Goal: Transaction & Acquisition: Purchase product/service

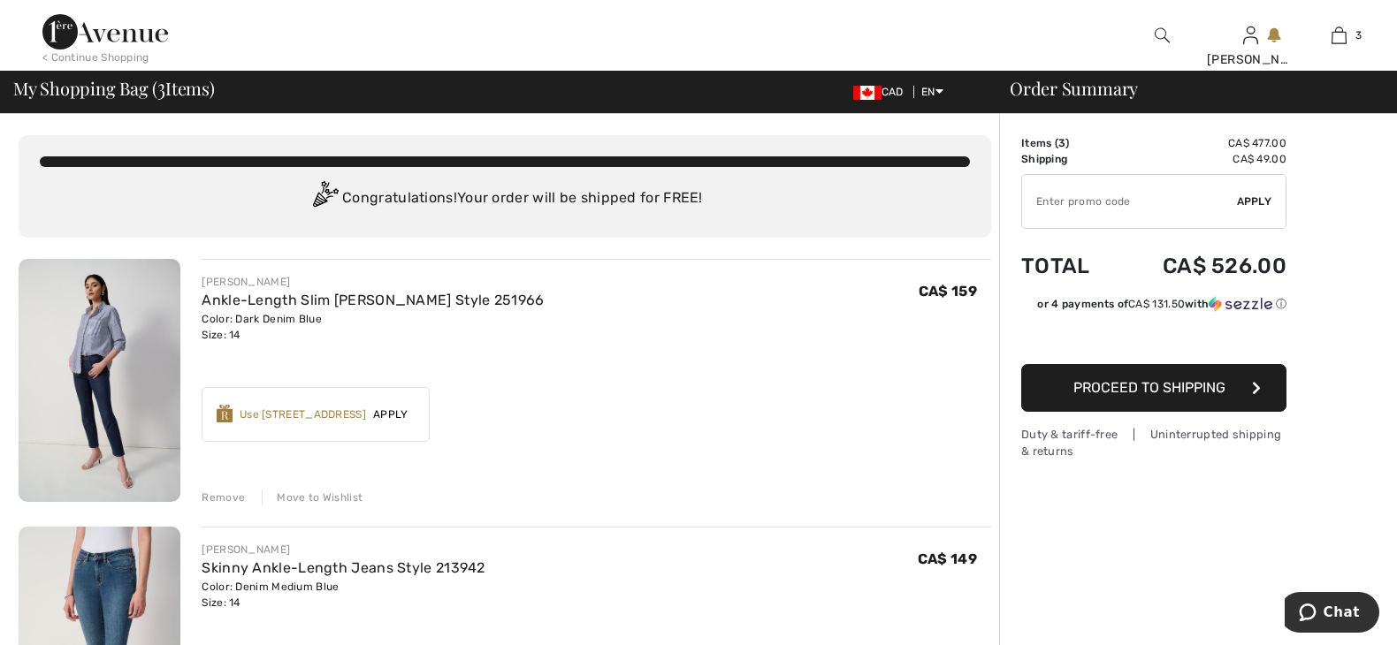
click at [91, 386] on img at bounding box center [100, 380] width 162 height 243
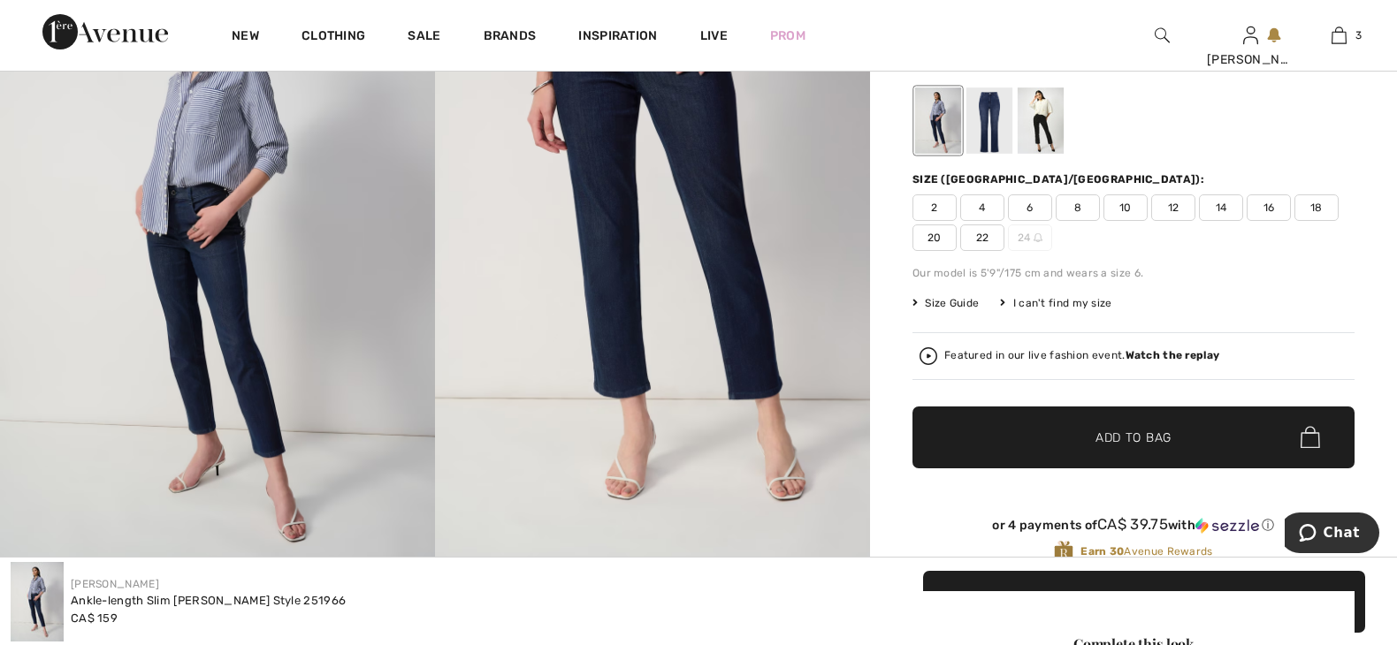
scroll to position [177, 0]
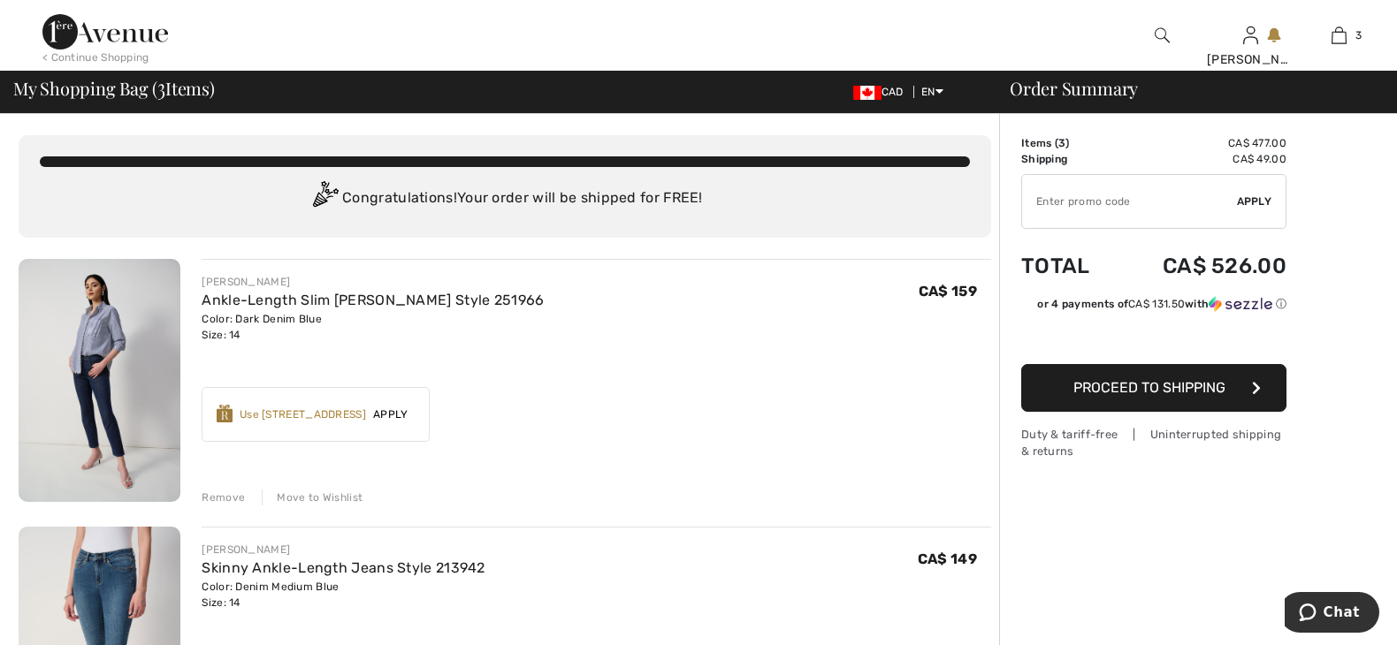
scroll to position [88, 0]
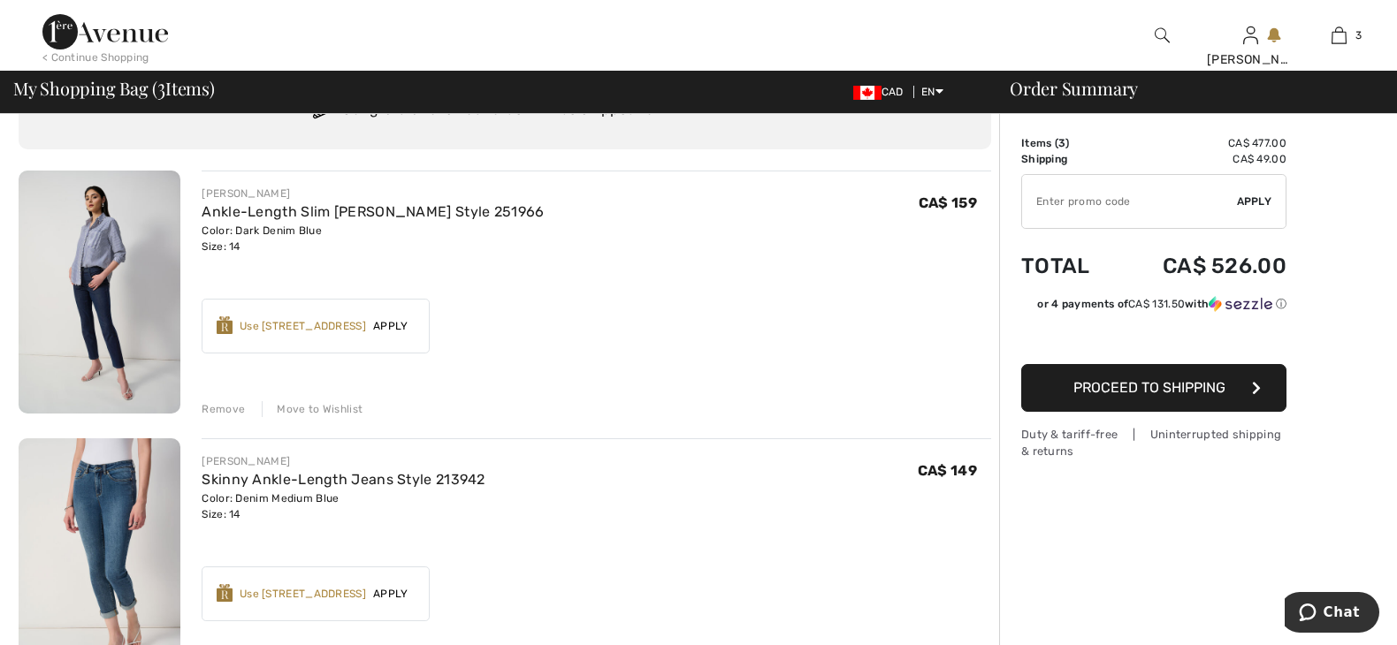
click at [339, 329] on div "Use 800 Avenue Rewards" at bounding box center [303, 326] width 126 height 16
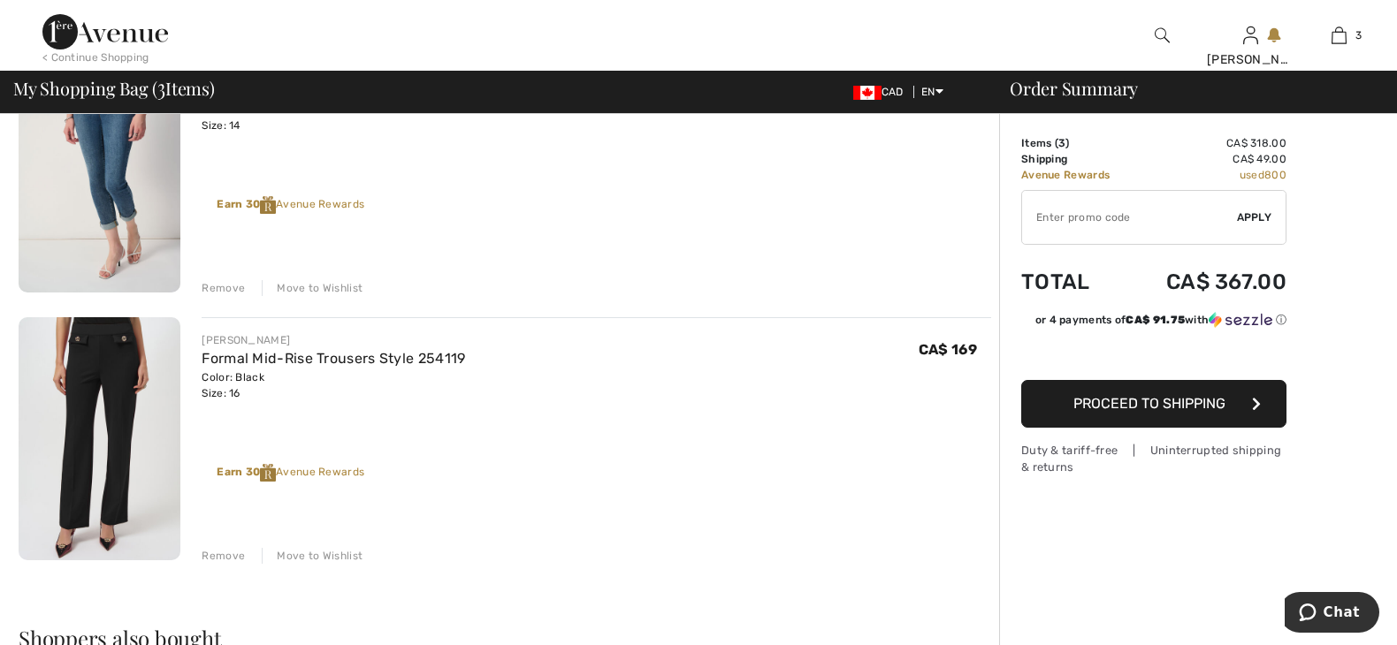
scroll to position [530, 0]
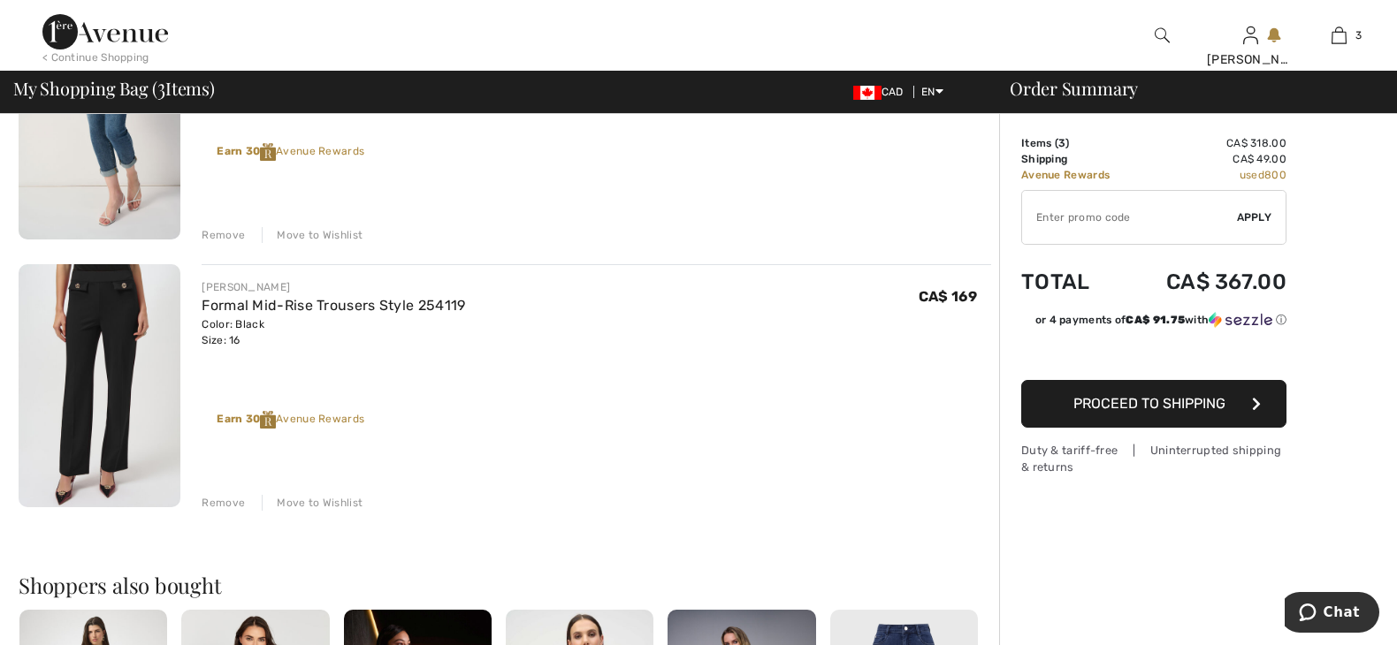
click at [1166, 406] on span "Proceed to Shipping" at bounding box center [1149, 403] width 152 height 17
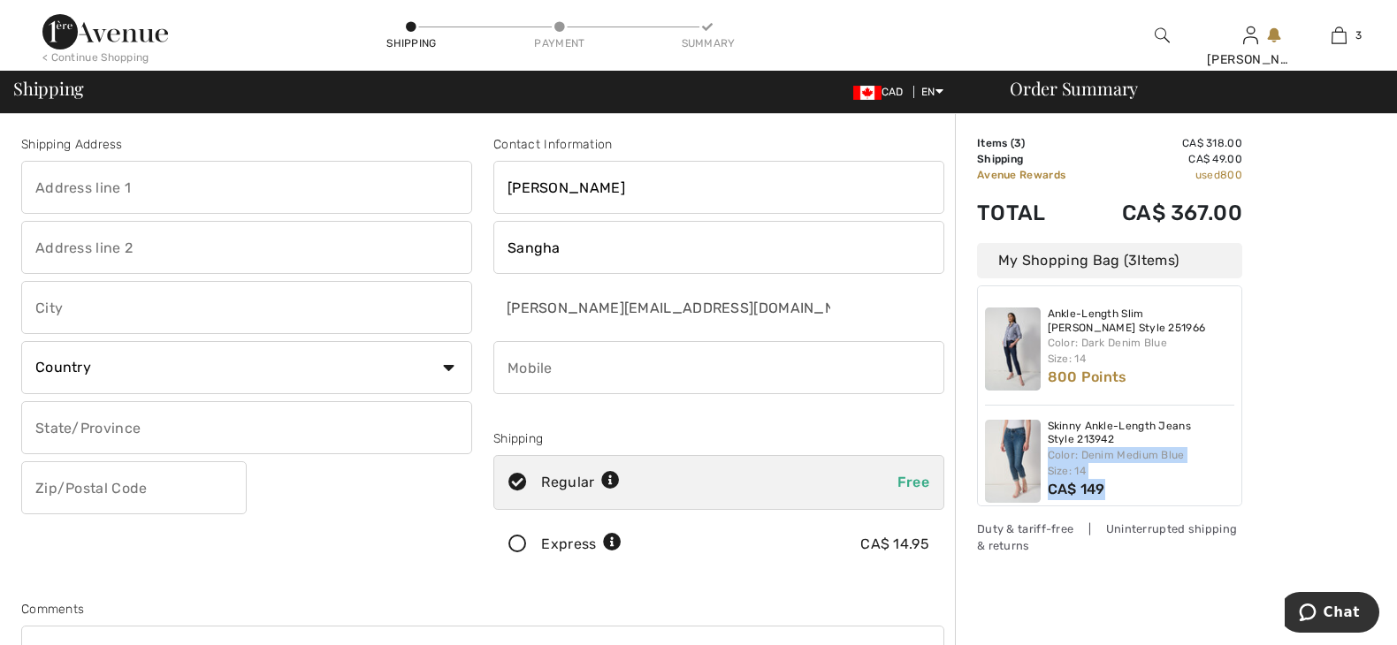
drag, startPoint x: 1241, startPoint y: 407, endPoint x: 1237, endPoint y: 485, distance: 77.9
click at [1237, 485] on div "Ankle-Length Slim Jean Style 251966 Color: Dark Denim Blue Size: 14 800 Points …" at bounding box center [1109, 395] width 265 height 221
click at [1275, 439] on div "Order Summary Details Items ( 3 ) CA$ 318.00 Promo code CA$ 0.00 Shipping CA$ 4…" at bounding box center [1176, 633] width 442 height 1038
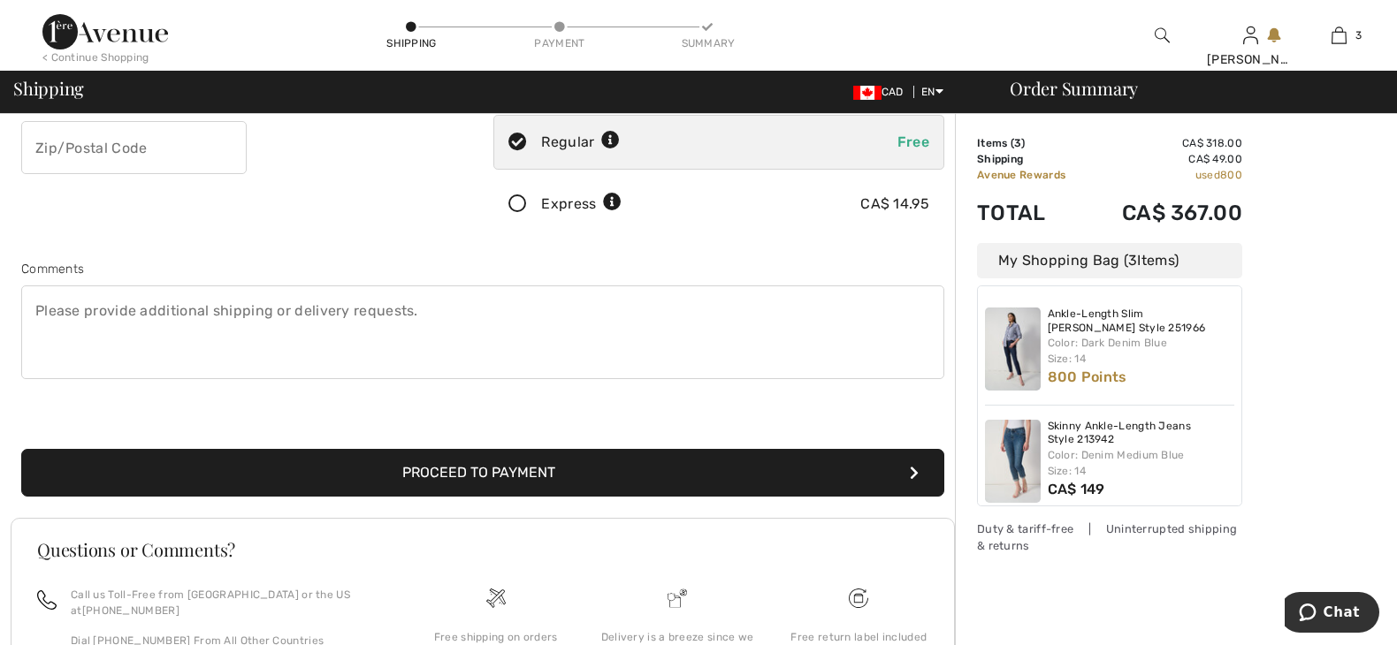
scroll to position [354, 0]
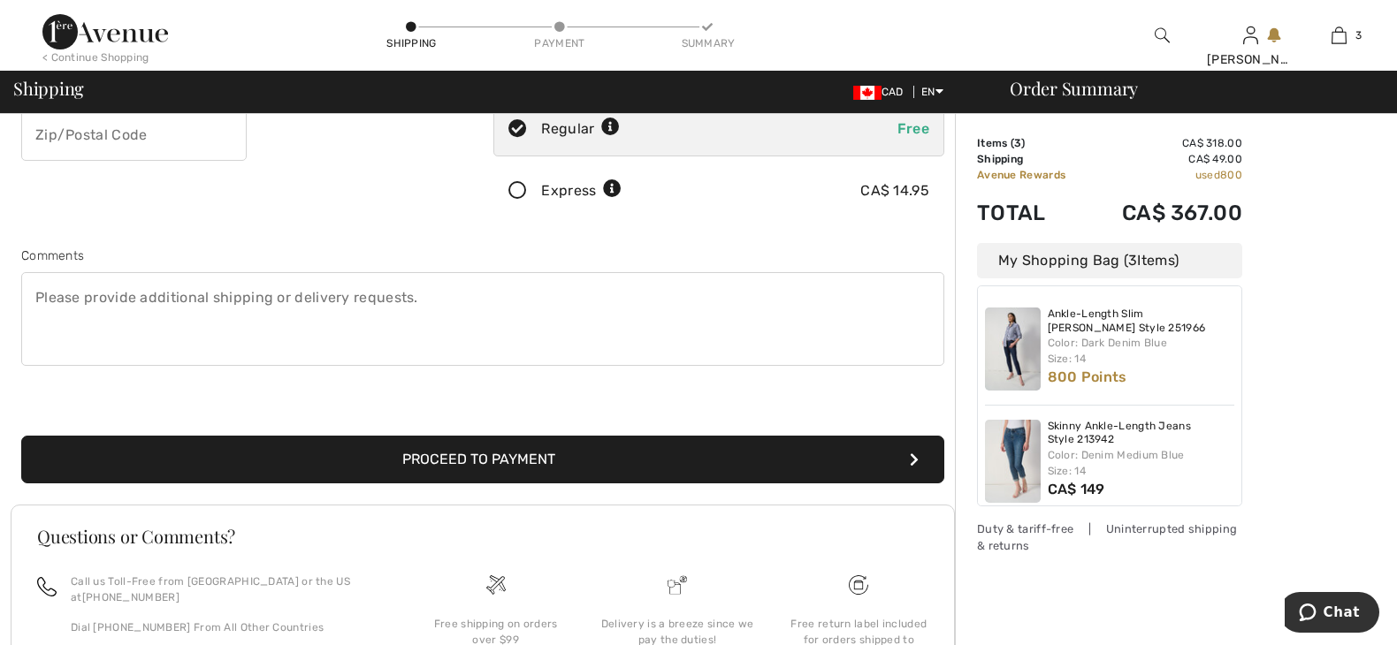
click at [503, 455] on button "Proceed to Payment" at bounding box center [482, 460] width 923 height 48
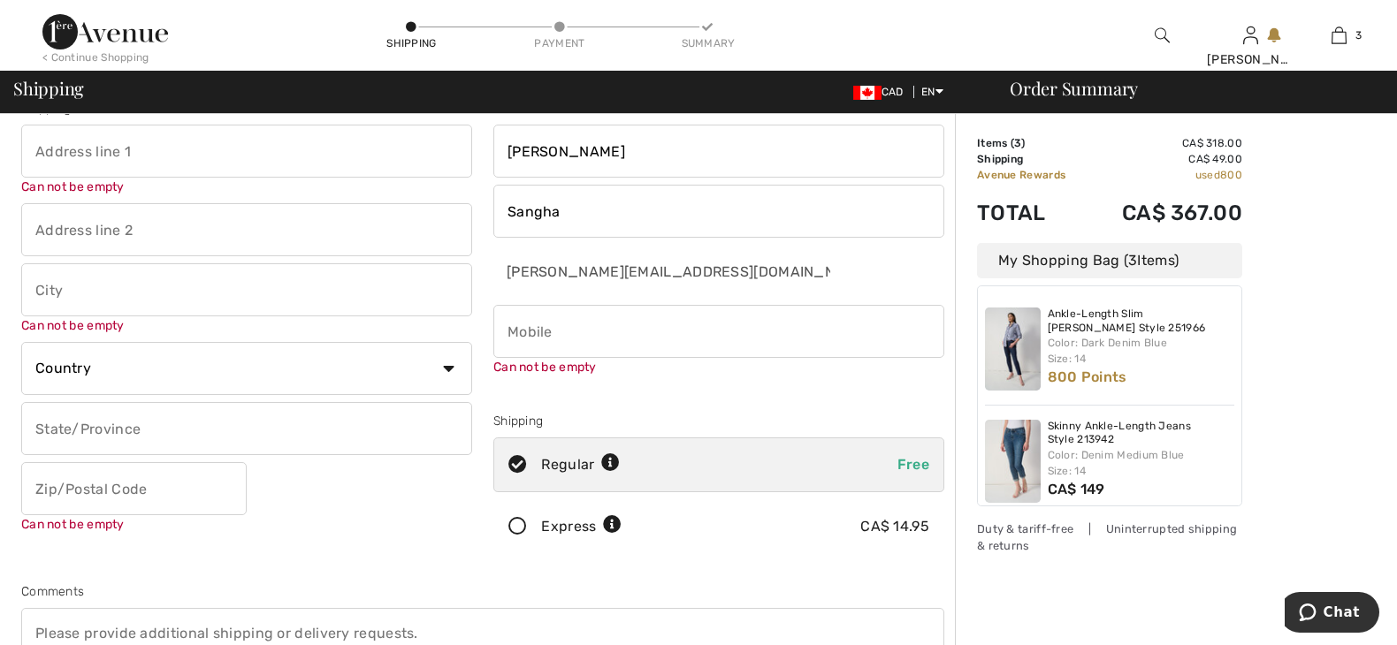
scroll to position [19, 0]
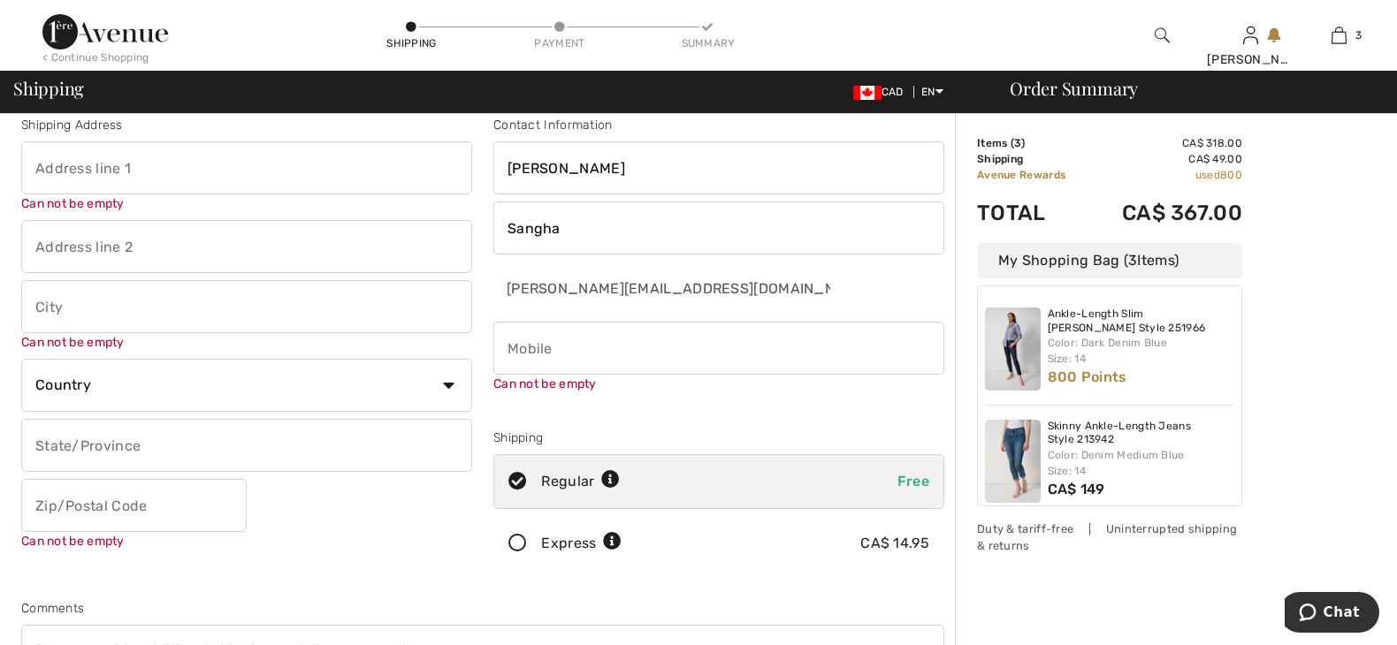
click at [527, 348] on input "phone" at bounding box center [718, 348] width 451 height 53
type input "2505143584"
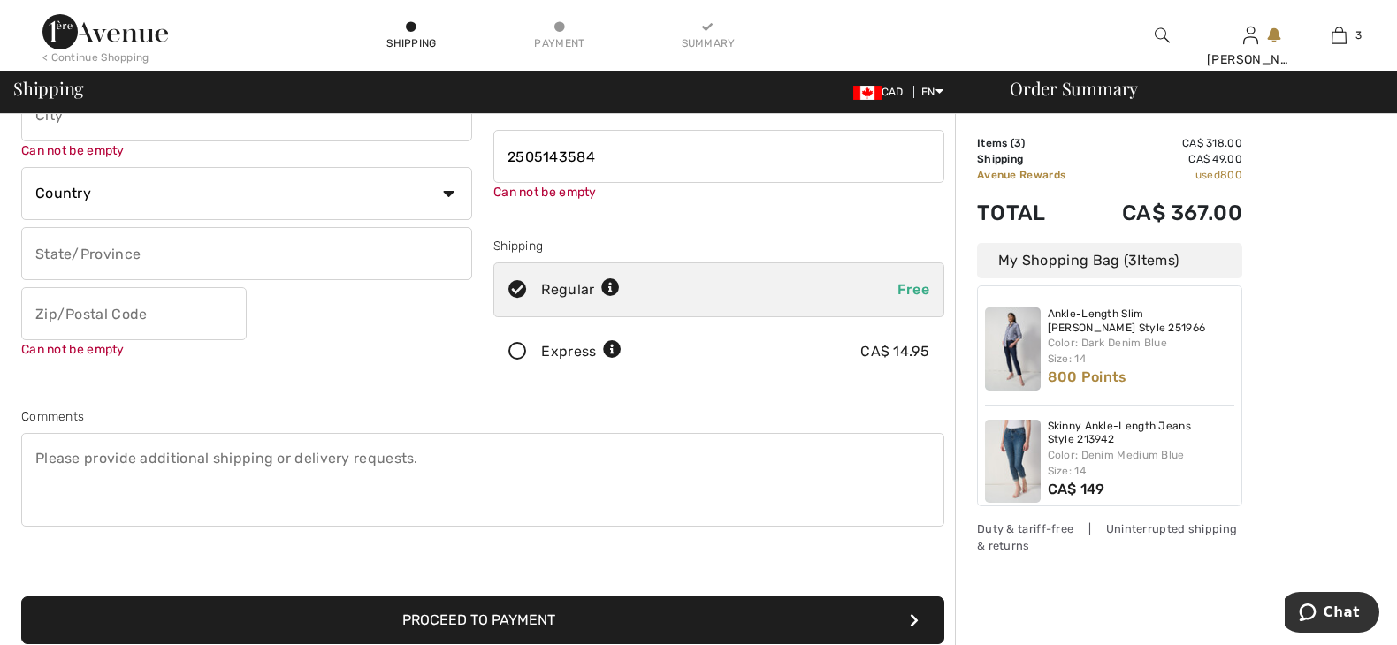
scroll to position [285, 0]
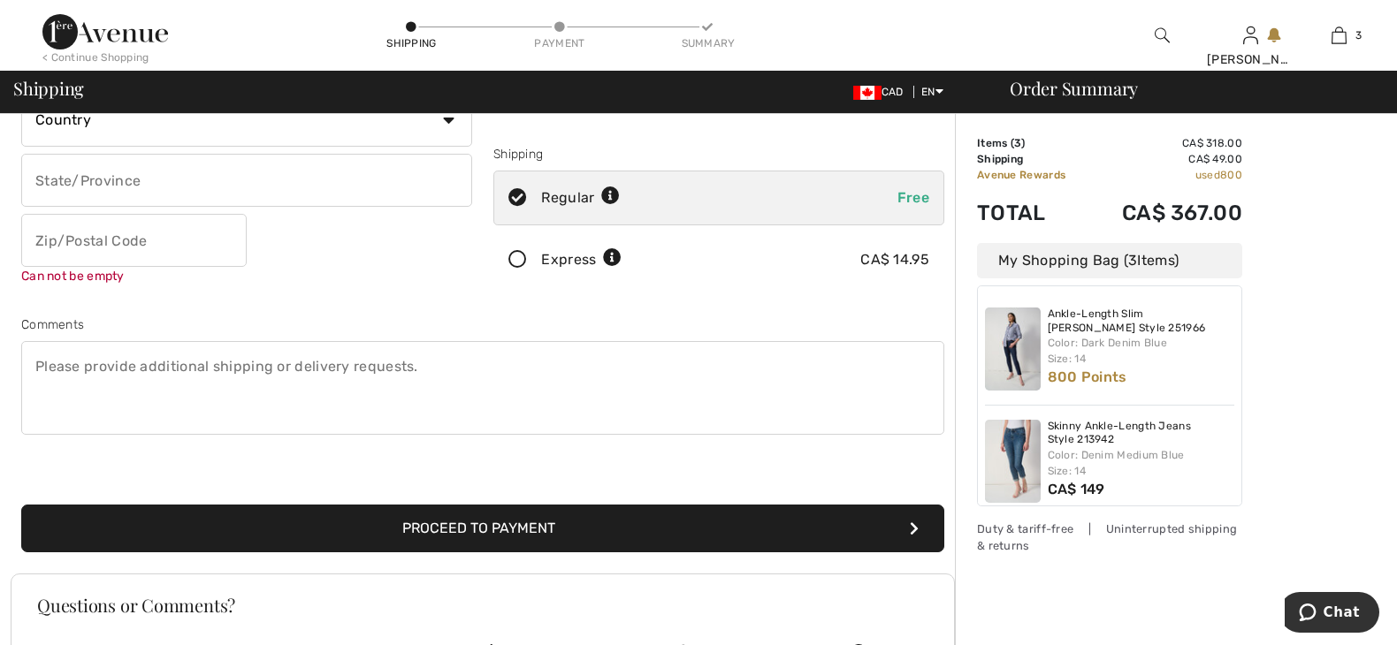
drag, startPoint x: 567, startPoint y: 549, endPoint x: 446, endPoint y: 437, distance: 165.1
click at [566, 548] on button "Proceed to Payment" at bounding box center [482, 529] width 923 height 48
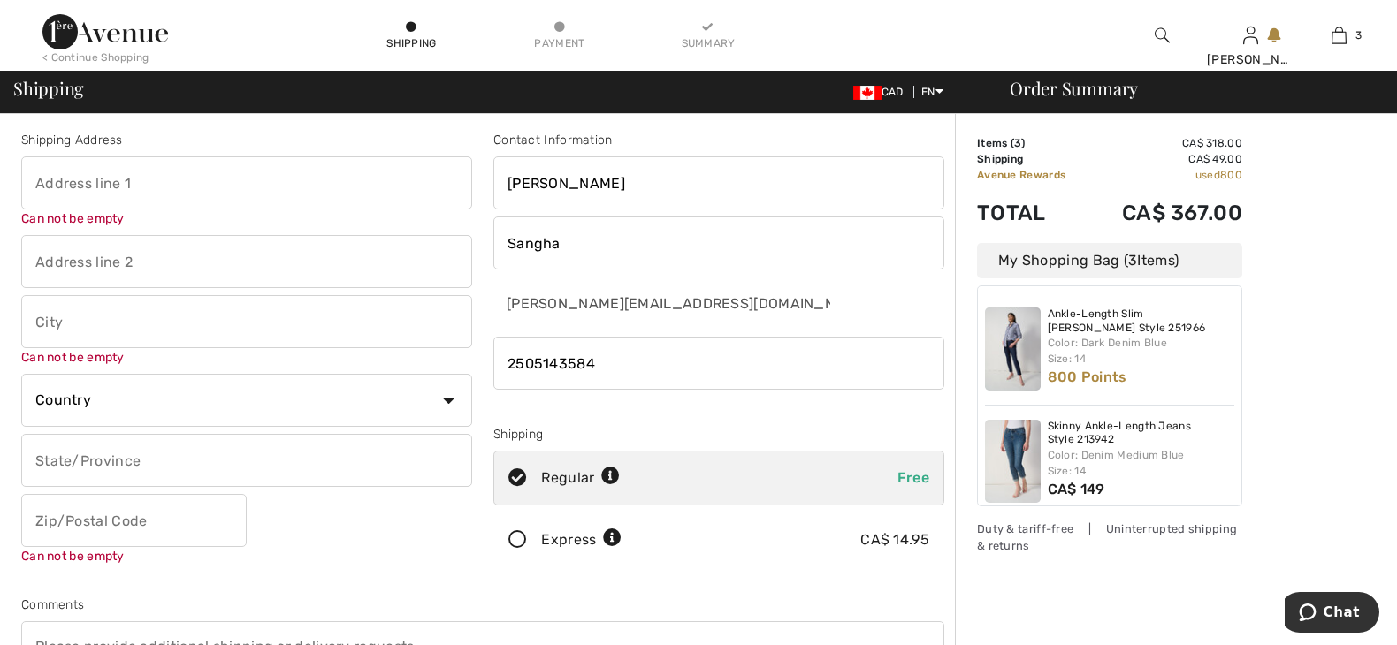
scroll to position [0, 0]
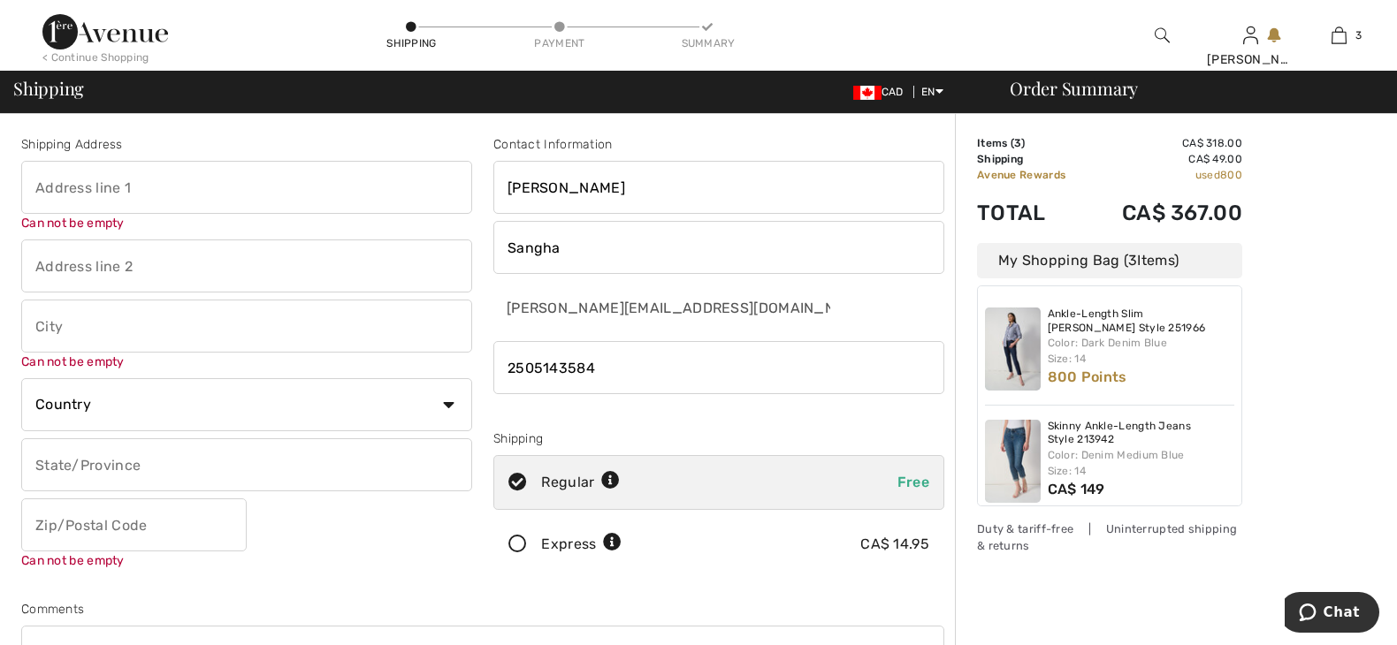
click at [99, 186] on input "text" at bounding box center [246, 187] width 451 height 53
type input "[STREET_ADDRESS]"
type input "#40"
type input "Victoria"
select select "CA"
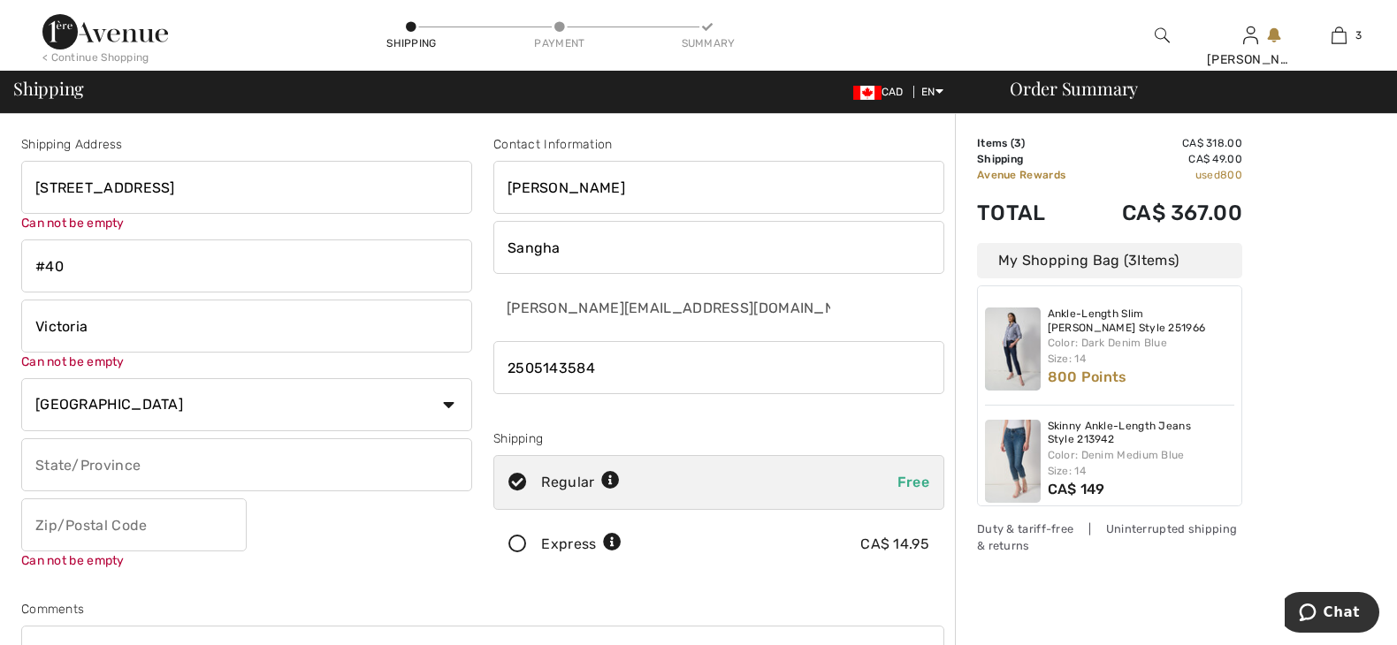
select select "BC"
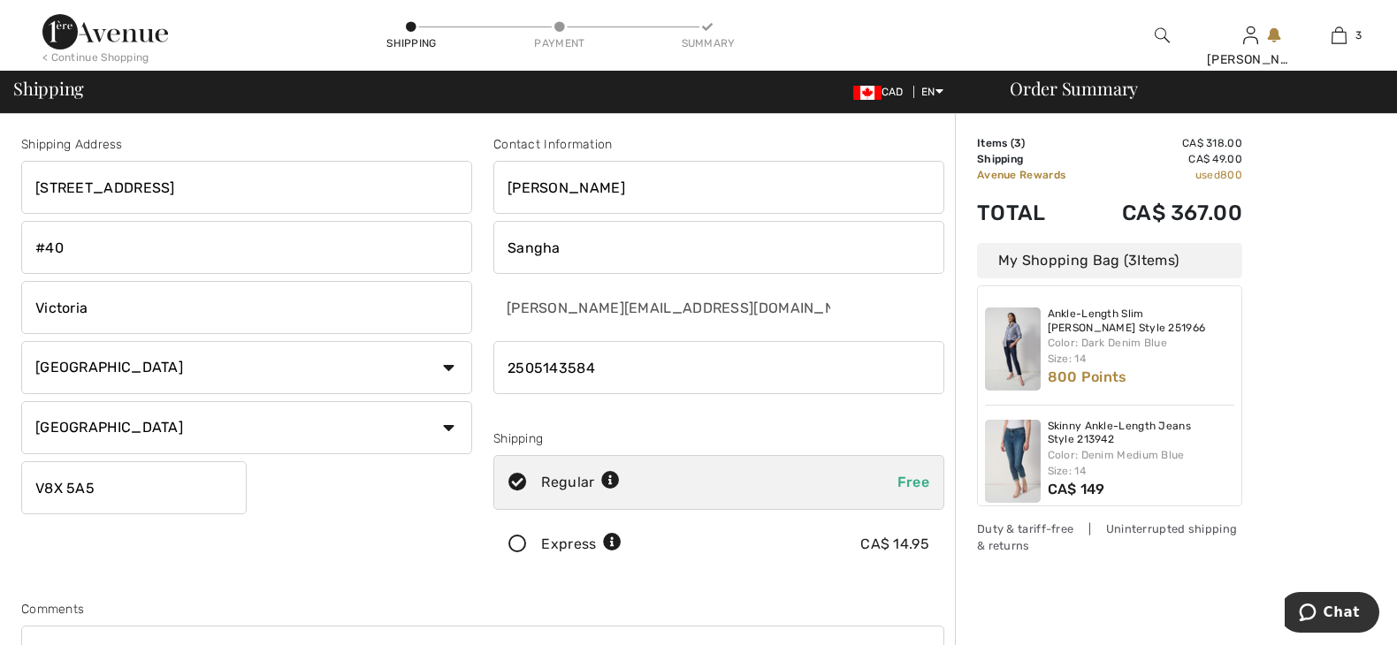
type input "V8X5A5"
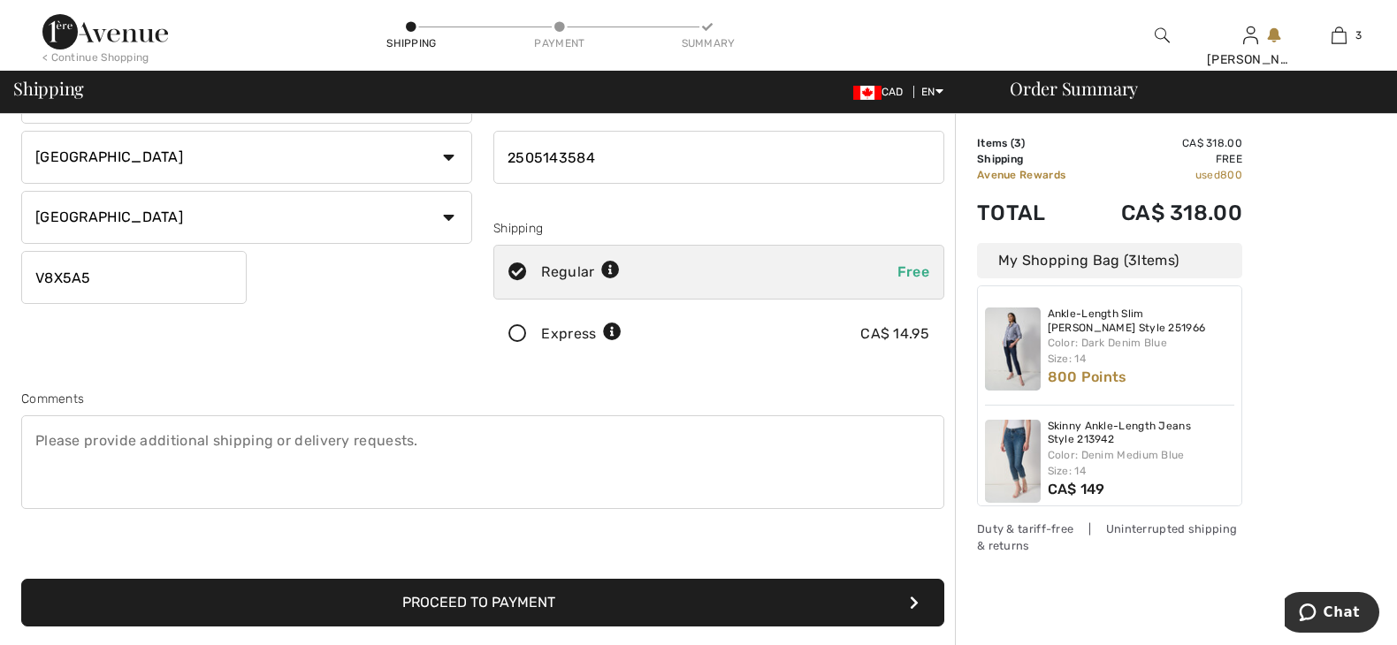
scroll to position [265, 0]
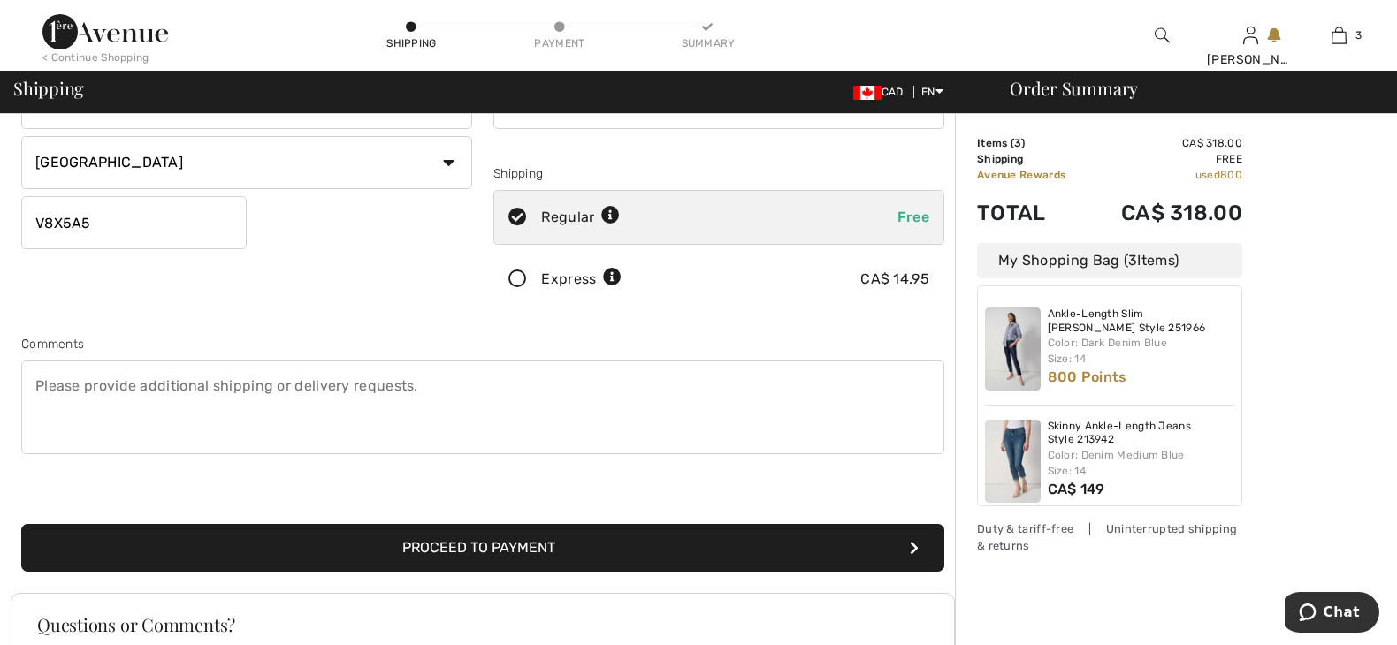
click at [522, 546] on button "Proceed to Payment" at bounding box center [482, 548] width 923 height 48
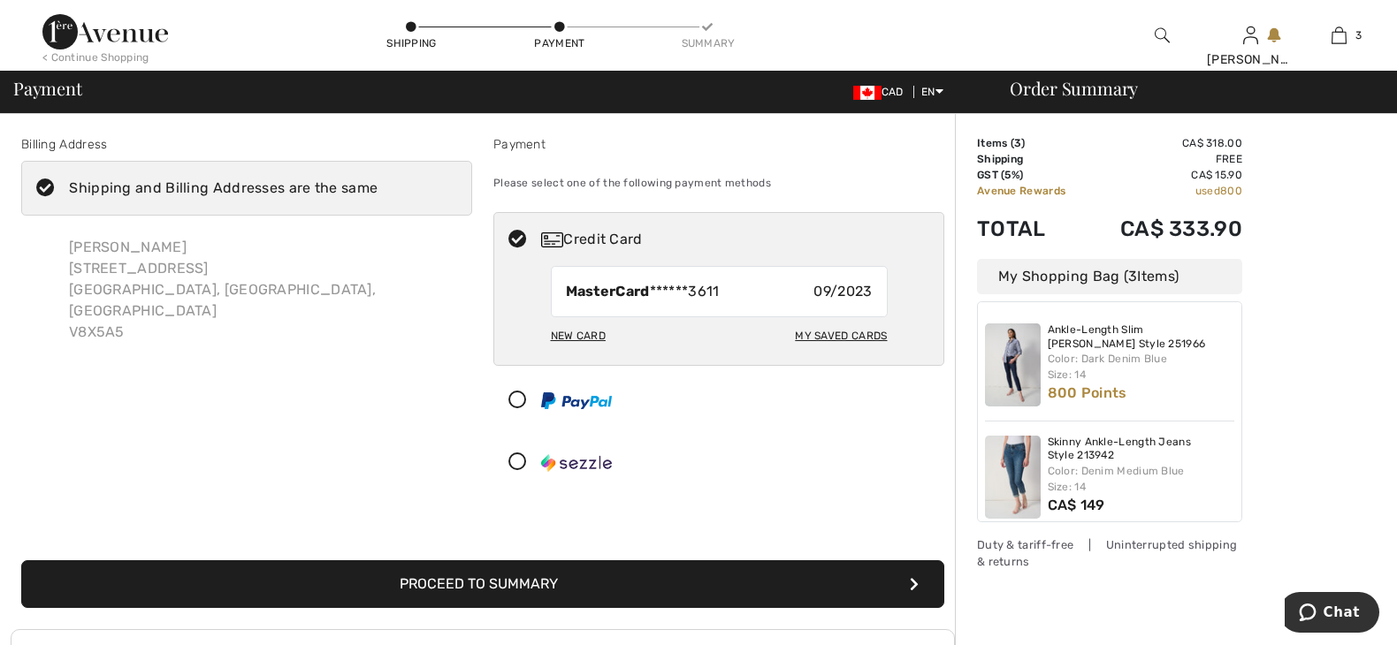
click at [591, 334] on div "New Card" at bounding box center [578, 336] width 55 height 30
radio input "true"
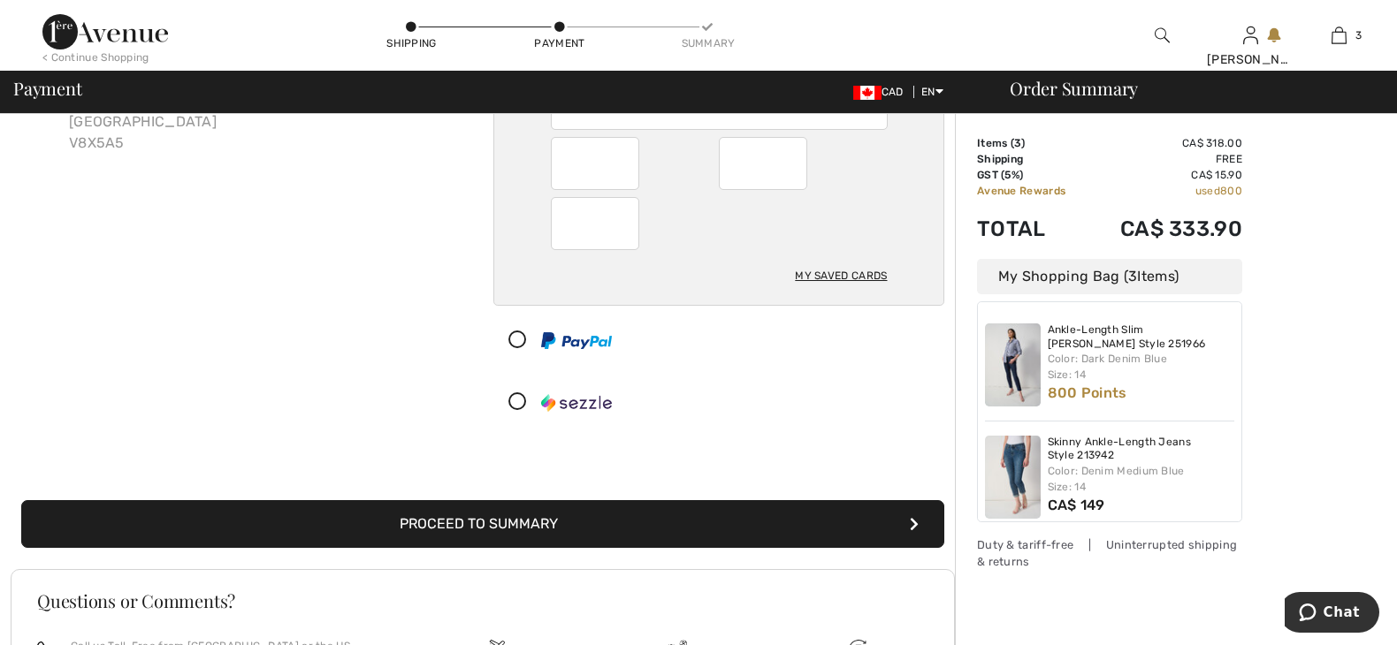
scroll to position [265, 0]
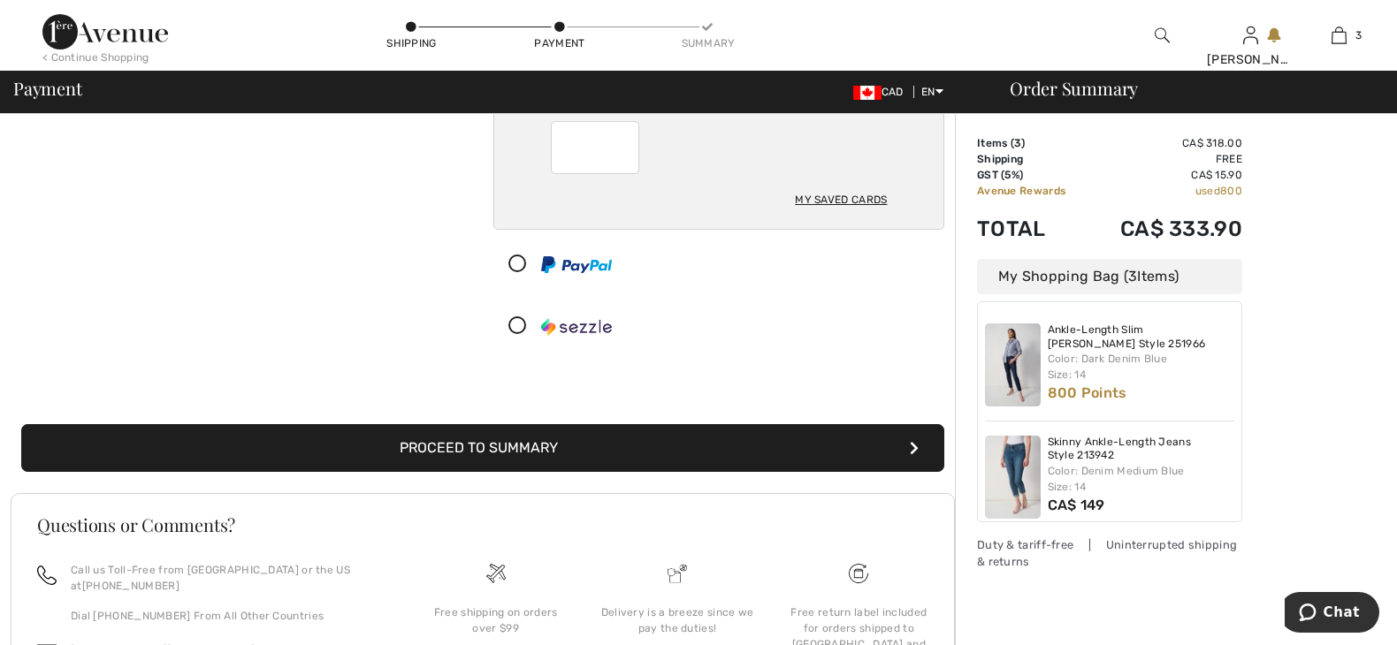
click at [526, 455] on button "Proceed to Summary" at bounding box center [482, 448] width 923 height 48
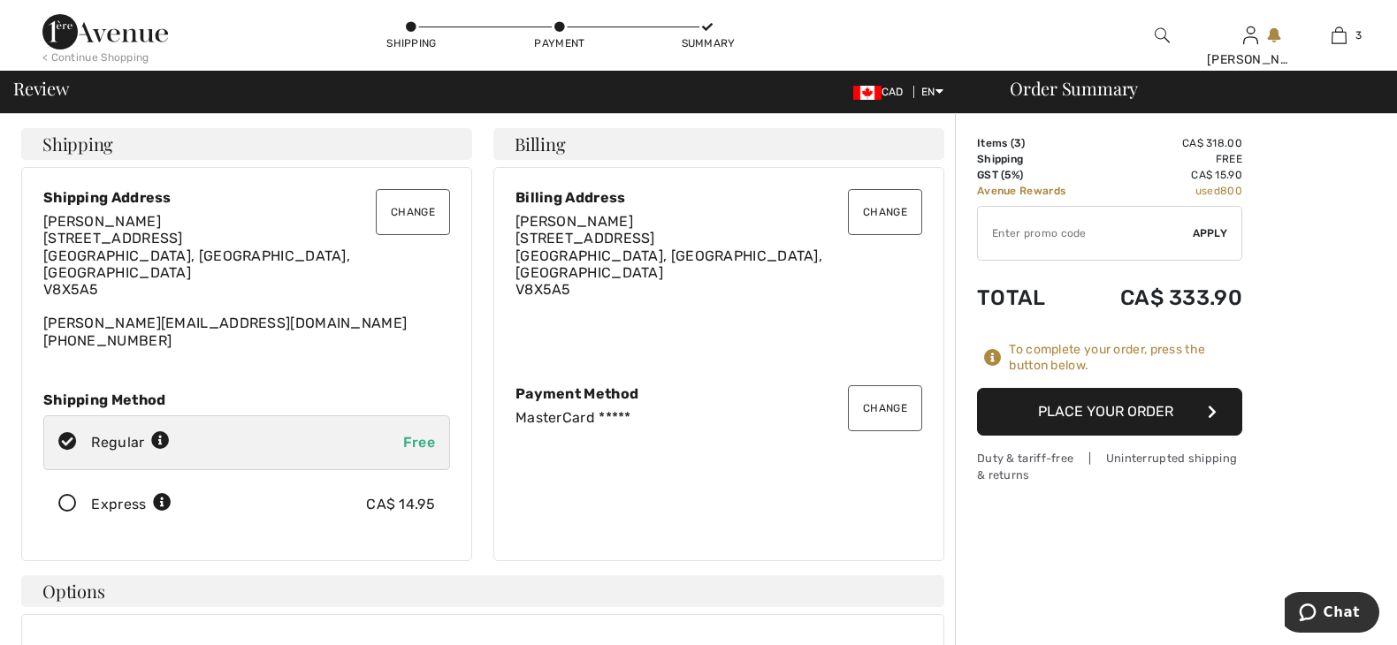
click at [1111, 408] on button "Place Your Order" at bounding box center [1109, 412] width 265 height 48
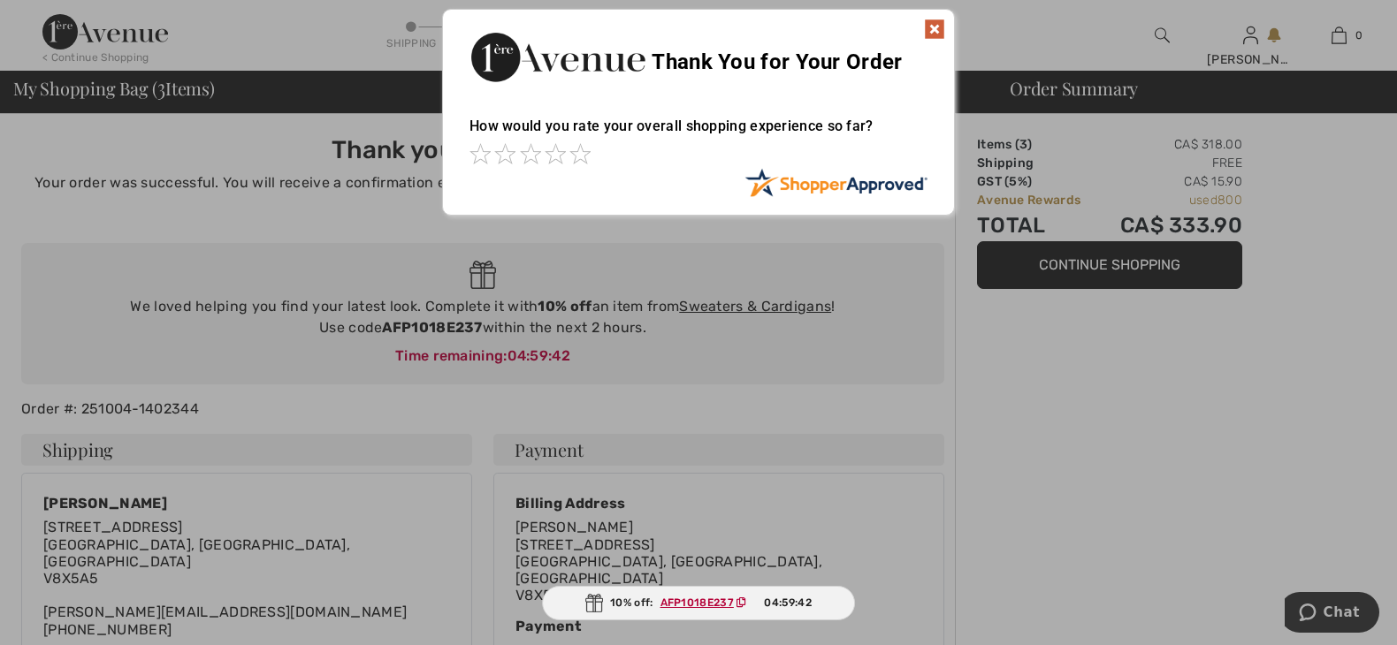
drag, startPoint x: 934, startPoint y: 26, endPoint x: 917, endPoint y: 46, distance: 26.4
click at [934, 28] on img at bounding box center [934, 29] width 21 height 21
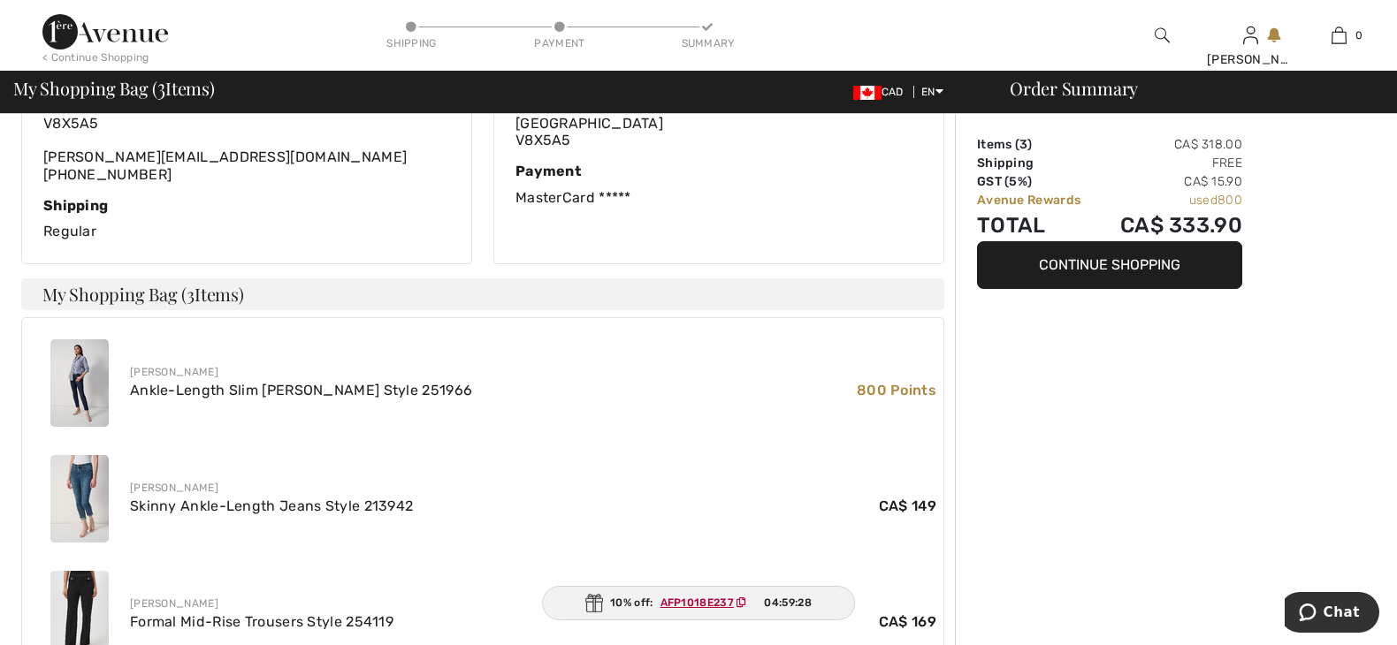
scroll to position [619, 0]
